Goal: Task Accomplishment & Management: Use online tool/utility

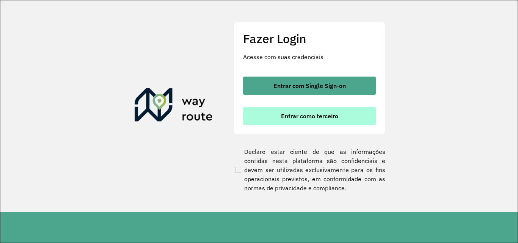
click at [263, 109] on button "Entrar como terceiro" at bounding box center [309, 116] width 133 height 18
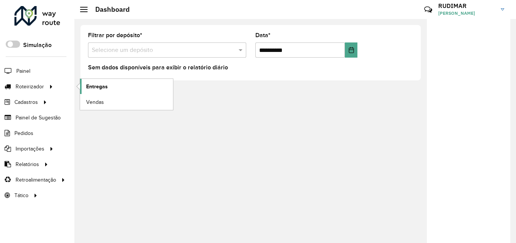
click at [88, 85] on span "Entregas" at bounding box center [97, 87] width 22 height 8
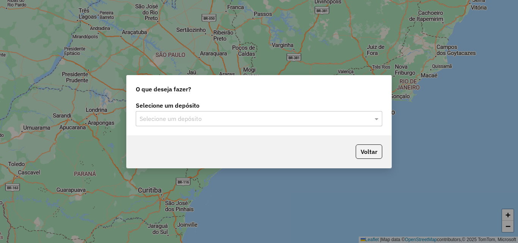
click at [170, 120] on input "text" at bounding box center [252, 119] width 224 height 9
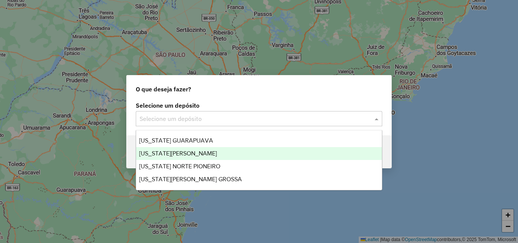
click at [178, 149] on div "[US_STATE][PERSON_NAME]" at bounding box center [259, 153] width 246 height 13
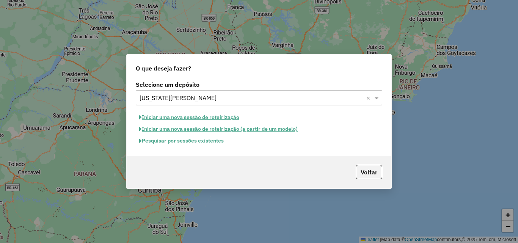
click at [177, 143] on button "Pesquisar por sessões existentes" at bounding box center [181, 141] width 91 height 12
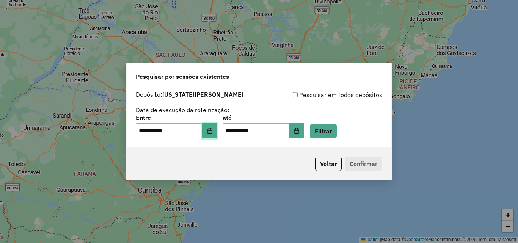
click at [217, 127] on button "Choose Date" at bounding box center [210, 130] width 14 height 15
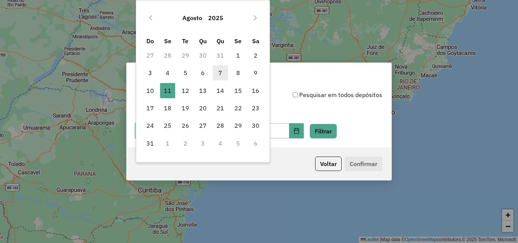
click at [223, 74] on span "7" at bounding box center [220, 72] width 15 height 15
type input "**********"
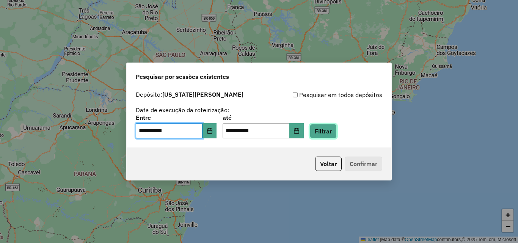
click at [337, 130] on button "Filtrar" at bounding box center [323, 131] width 27 height 14
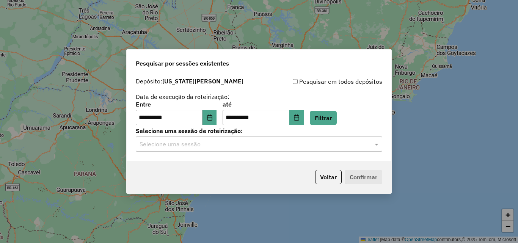
click at [276, 146] on input "text" at bounding box center [252, 144] width 224 height 9
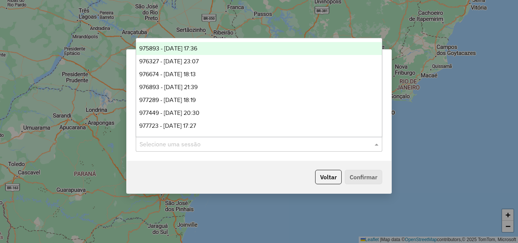
click at [248, 52] on div "975893 - 07/08/2025 17:36" at bounding box center [259, 48] width 246 height 13
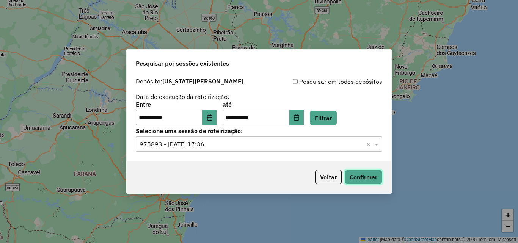
click at [357, 179] on button "Confirmar" at bounding box center [364, 177] width 38 height 14
click at [218, 143] on input "text" at bounding box center [252, 144] width 224 height 9
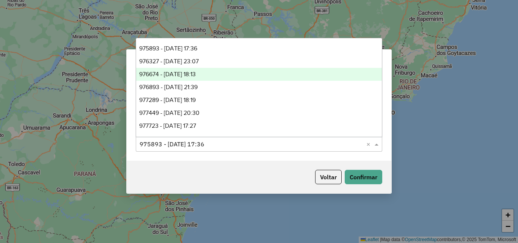
click at [213, 77] on div "976674 - 08/08/2025 18:13" at bounding box center [259, 74] width 246 height 13
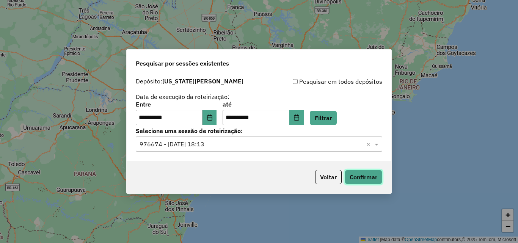
click at [355, 176] on button "Confirmar" at bounding box center [364, 177] width 38 height 14
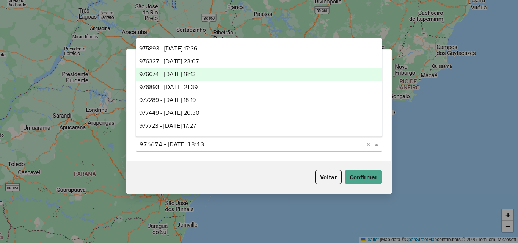
click at [235, 141] on input "text" at bounding box center [252, 144] width 224 height 9
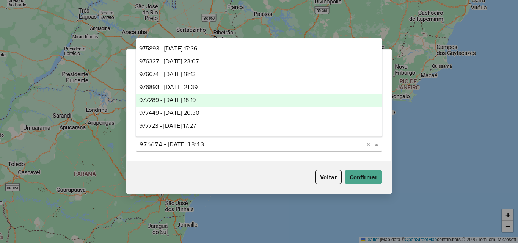
click at [227, 104] on div "977289 - 09/08/2025 18:19" at bounding box center [259, 100] width 246 height 13
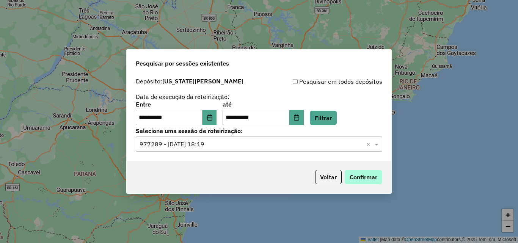
click at [349, 178] on button "Confirmar" at bounding box center [364, 177] width 38 height 14
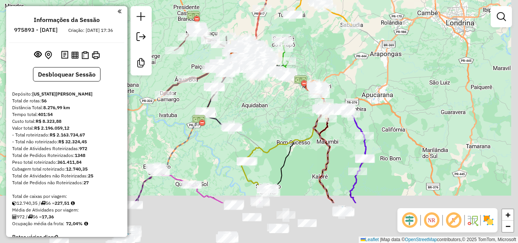
drag, startPoint x: 337, startPoint y: 92, endPoint x: 328, endPoint y: 60, distance: 33.5
click at [328, 60] on div "Janela de atendimento Grade de atendimento Capacidade Transportadoras Veículos …" at bounding box center [259, 121] width 518 height 243
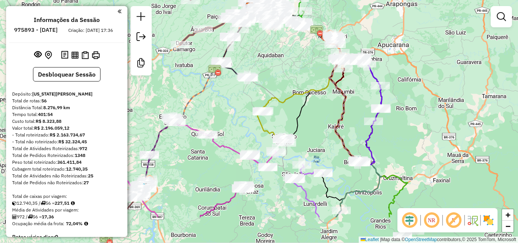
drag, startPoint x: 362, startPoint y: 100, endPoint x: 378, endPoint y: 55, distance: 47.3
click at [378, 55] on div "Janela de atendimento Grade de atendimento Capacidade Transportadoras Veículos …" at bounding box center [259, 121] width 518 height 243
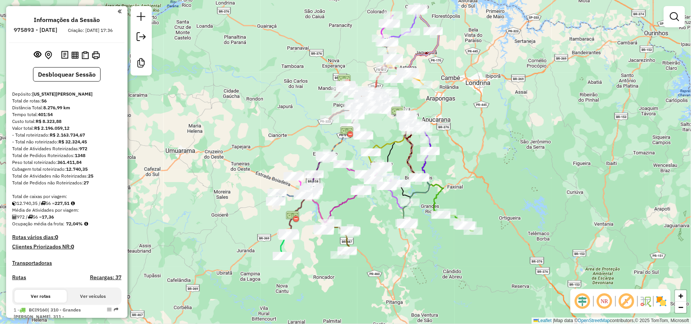
drag, startPoint x: 459, startPoint y: 238, endPoint x: 433, endPoint y: 245, distance: 26.2
click at [433, 243] on div "Janela de atendimento Grade de atendimento Capacidade Transportadoras Veículos …" at bounding box center [345, 162] width 691 height 324
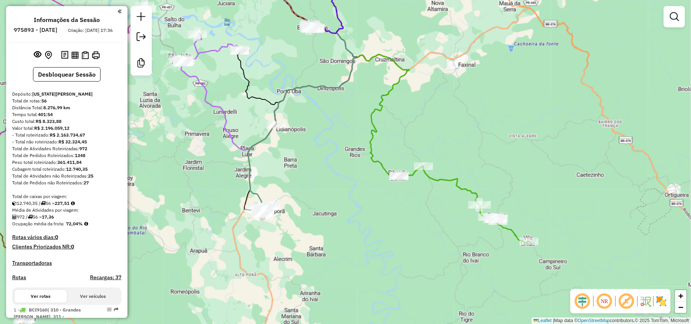
drag, startPoint x: 471, startPoint y: 159, endPoint x: 469, endPoint y: 154, distance: 6.0
click at [469, 154] on div "Janela de atendimento Grade de atendimento Capacidade Transportadoras Veículos …" at bounding box center [345, 162] width 691 height 324
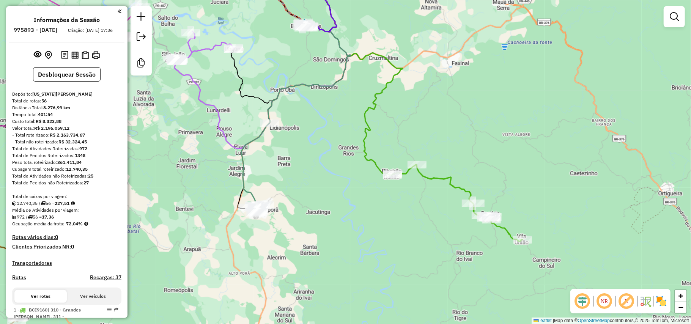
drag, startPoint x: 465, startPoint y: 154, endPoint x: 459, endPoint y: 152, distance: 6.6
click at [459, 152] on div "Janela de atendimento Grade de atendimento Capacidade Transportadoras Veículos …" at bounding box center [345, 162] width 691 height 324
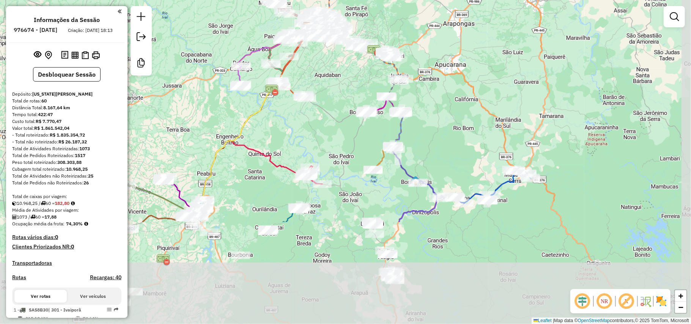
drag, startPoint x: 545, startPoint y: 208, endPoint x: 506, endPoint y: 71, distance: 143.3
click at [506, 71] on div "Janela de atendimento Grade de atendimento Capacidade Transportadoras Veículos …" at bounding box center [345, 162] width 691 height 324
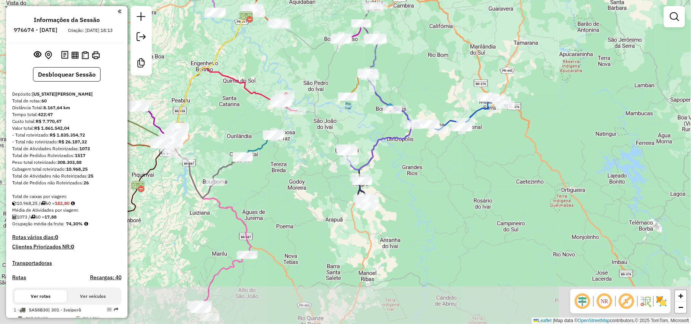
drag, startPoint x: 508, startPoint y: 195, endPoint x: 497, endPoint y: 155, distance: 41.2
click at [497, 155] on div "Janela de atendimento Grade de atendimento Capacidade Transportadoras Veículos …" at bounding box center [345, 162] width 691 height 324
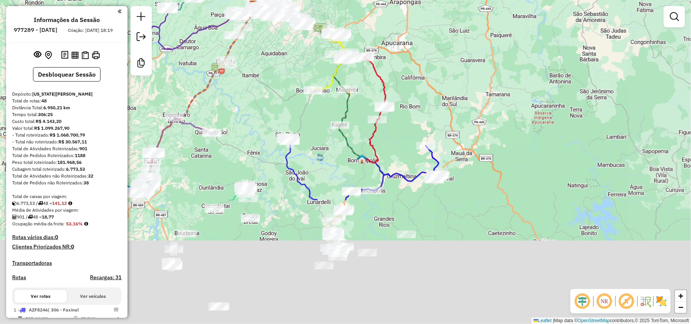
drag, startPoint x: 492, startPoint y: 225, endPoint x: 394, endPoint y: 60, distance: 191.8
click at [394, 60] on div "Janela de atendimento Grade de atendimento Capacidade Transportadoras Veículos …" at bounding box center [345, 162] width 691 height 324
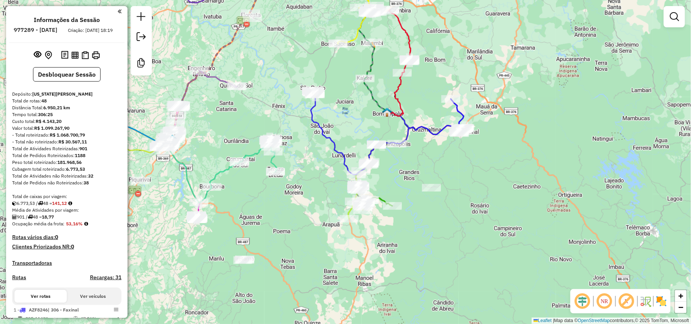
drag, startPoint x: 394, startPoint y: 241, endPoint x: 424, endPoint y: 203, distance: 48.6
click at [424, 203] on div "Janela de atendimento Grade de atendimento Capacidade Transportadoras Veículos …" at bounding box center [345, 162] width 691 height 324
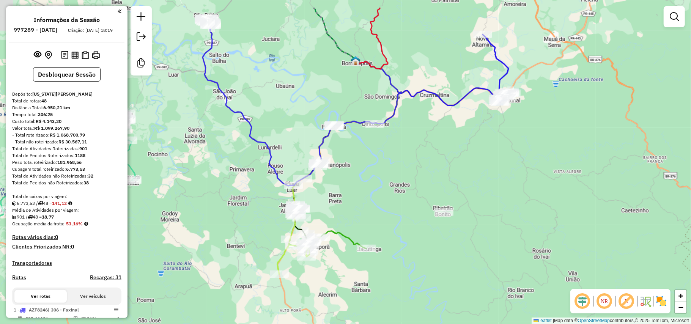
drag, startPoint x: 474, startPoint y: 118, endPoint x: 479, endPoint y: 158, distance: 40.2
click at [479, 158] on div "Janela de atendimento Grade de atendimento Capacidade Transportadoras Veículos …" at bounding box center [345, 162] width 691 height 324
